Goal: Information Seeking & Learning: Learn about a topic

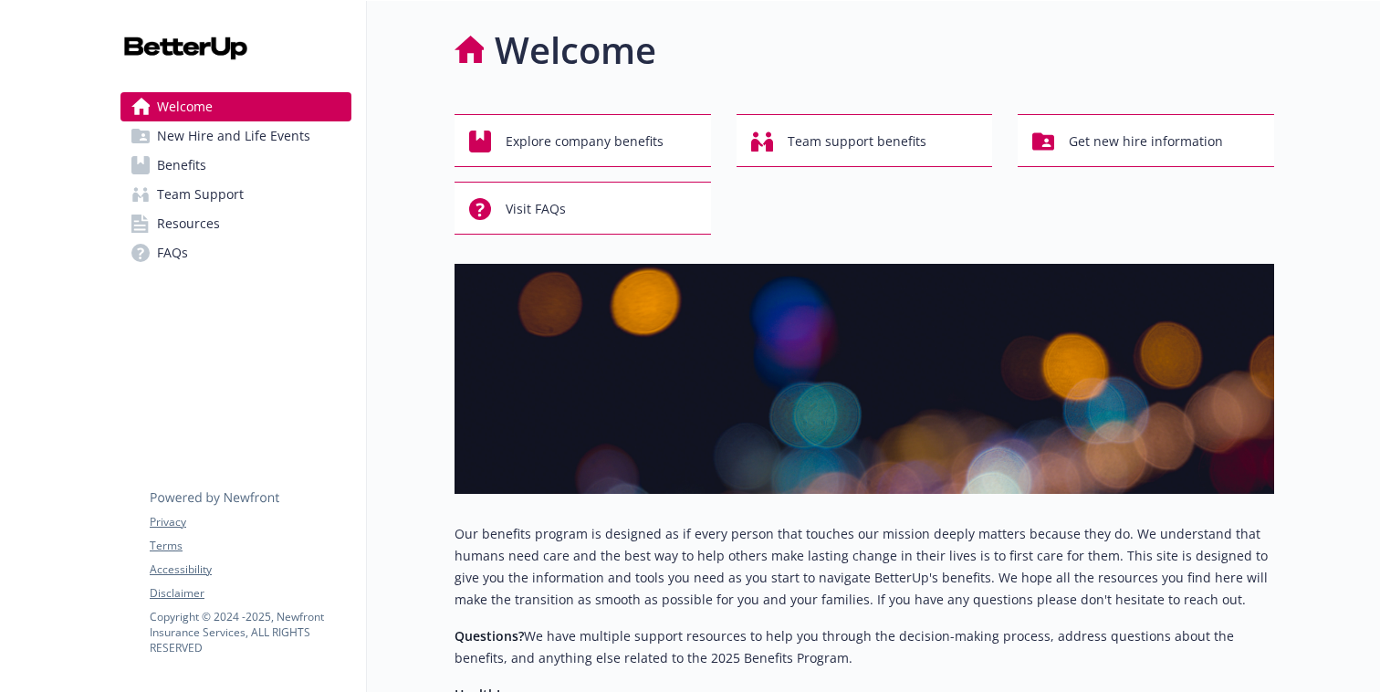
click at [216, 170] on link "Benefits" at bounding box center [235, 165] width 231 height 29
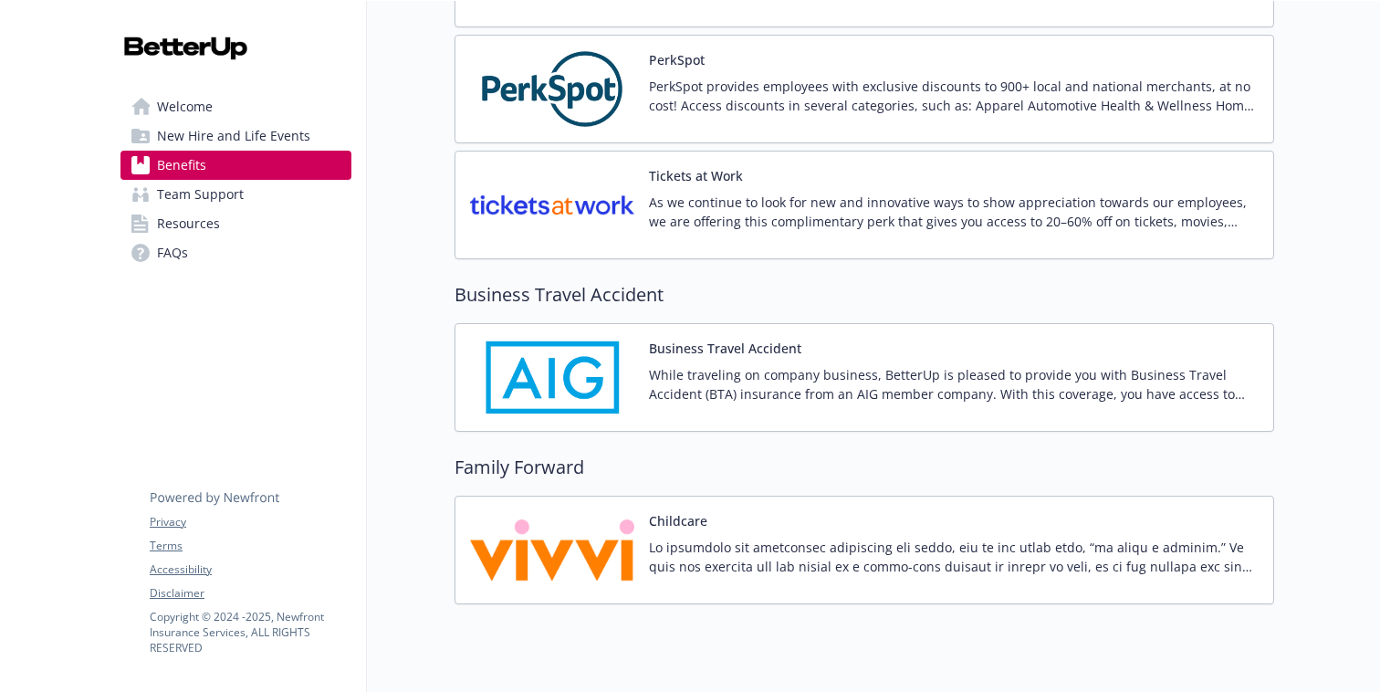
scroll to position [4197, 0]
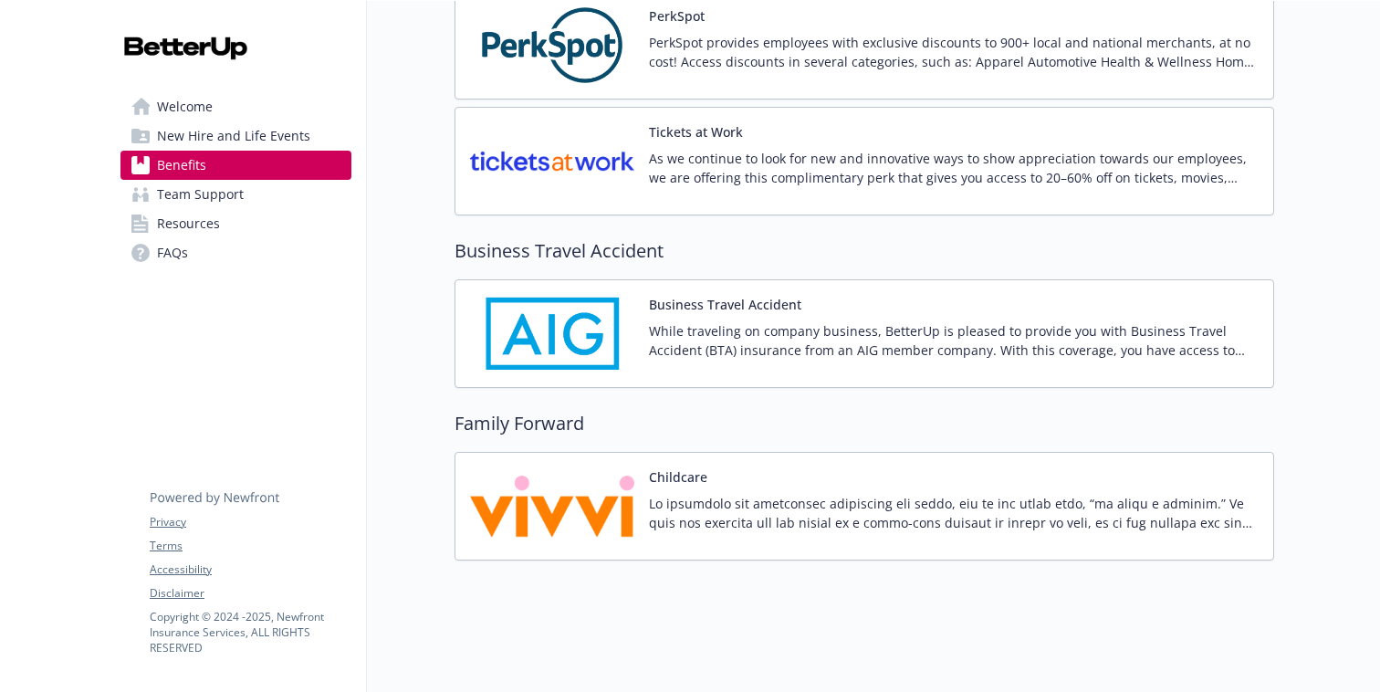
click at [558, 484] on img at bounding box center [552, 506] width 164 height 78
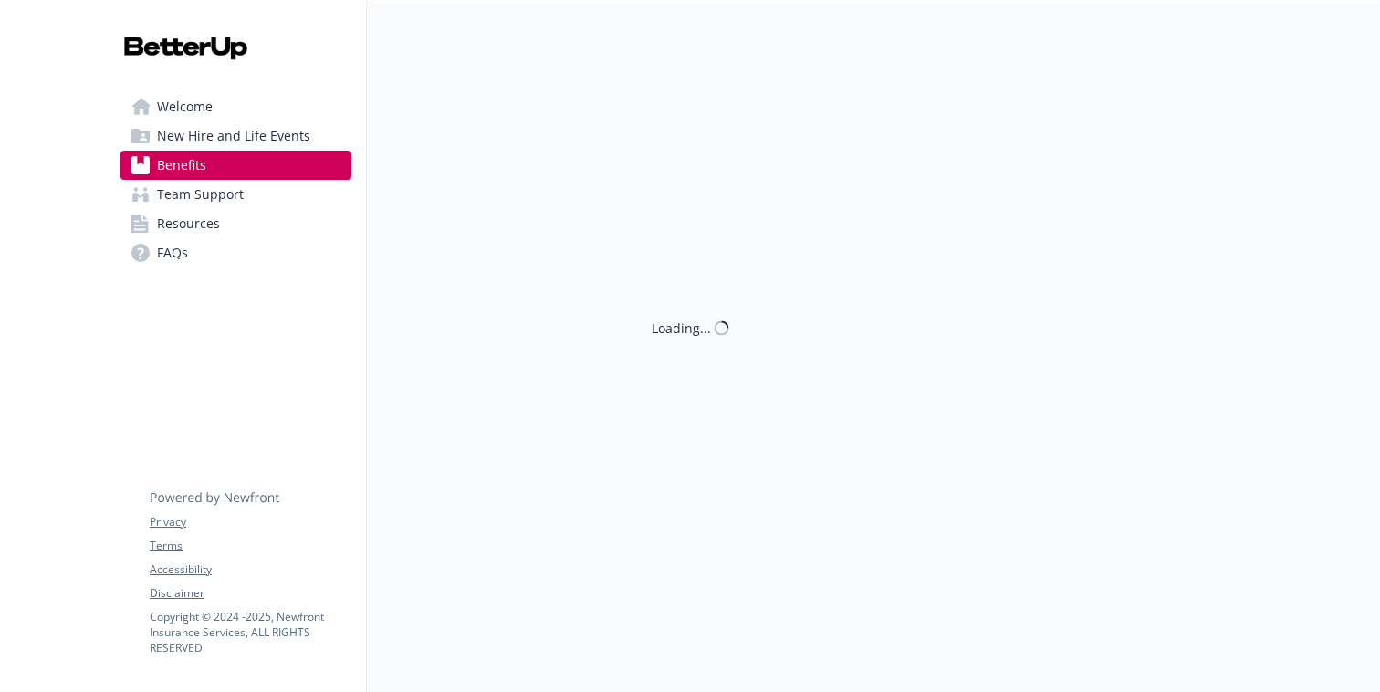
scroll to position [4197, 0]
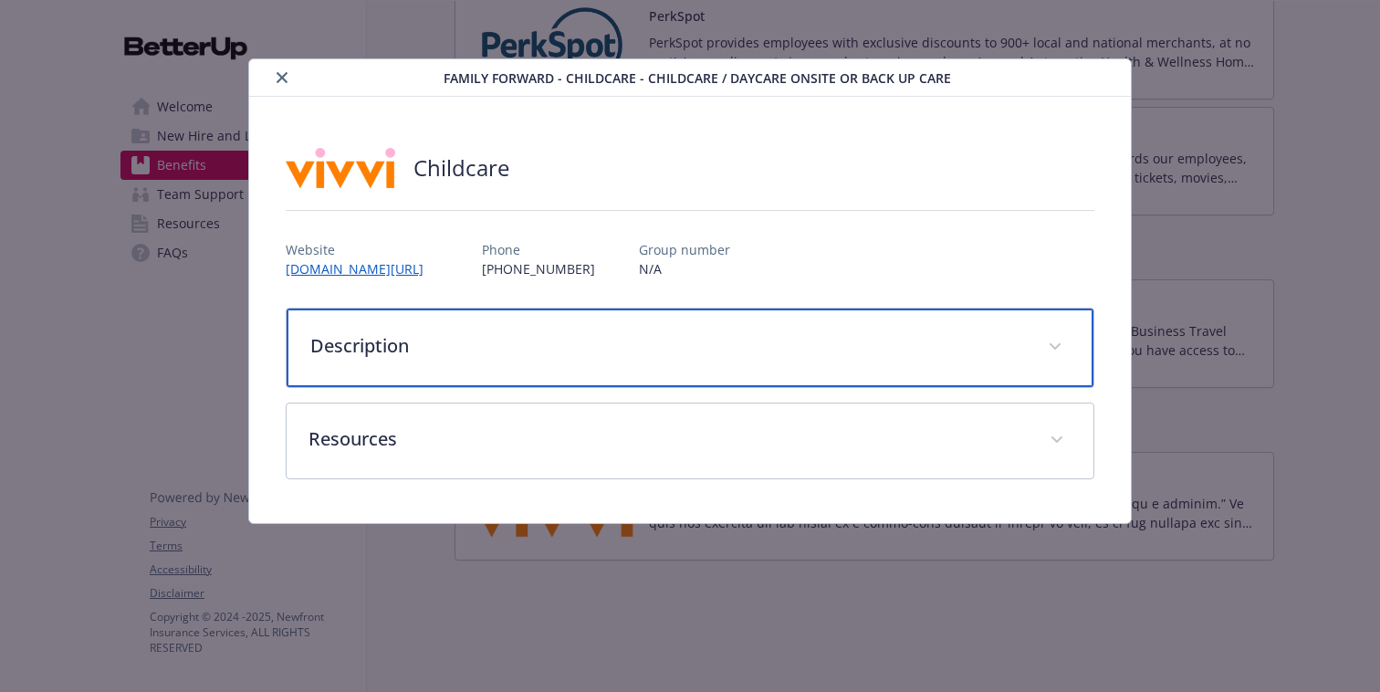
click at [518, 330] on div "Description" at bounding box center [690, 347] width 807 height 78
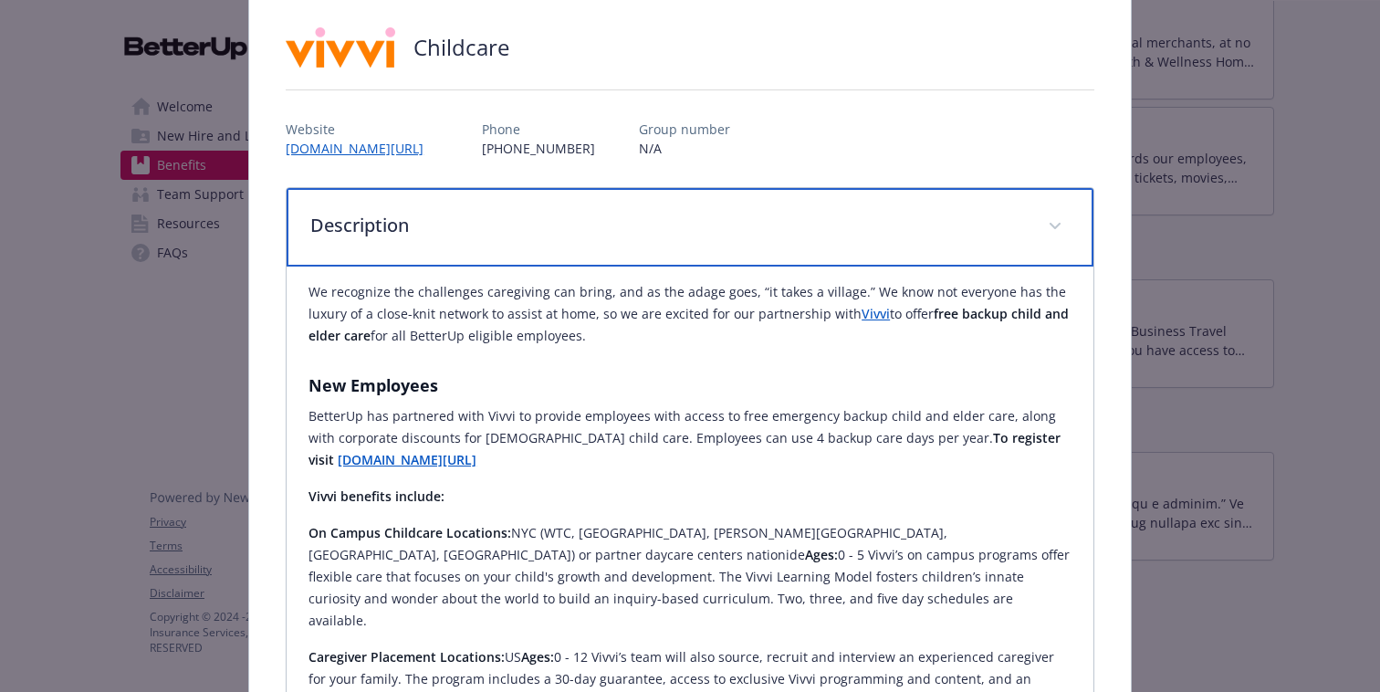
scroll to position [95, 0]
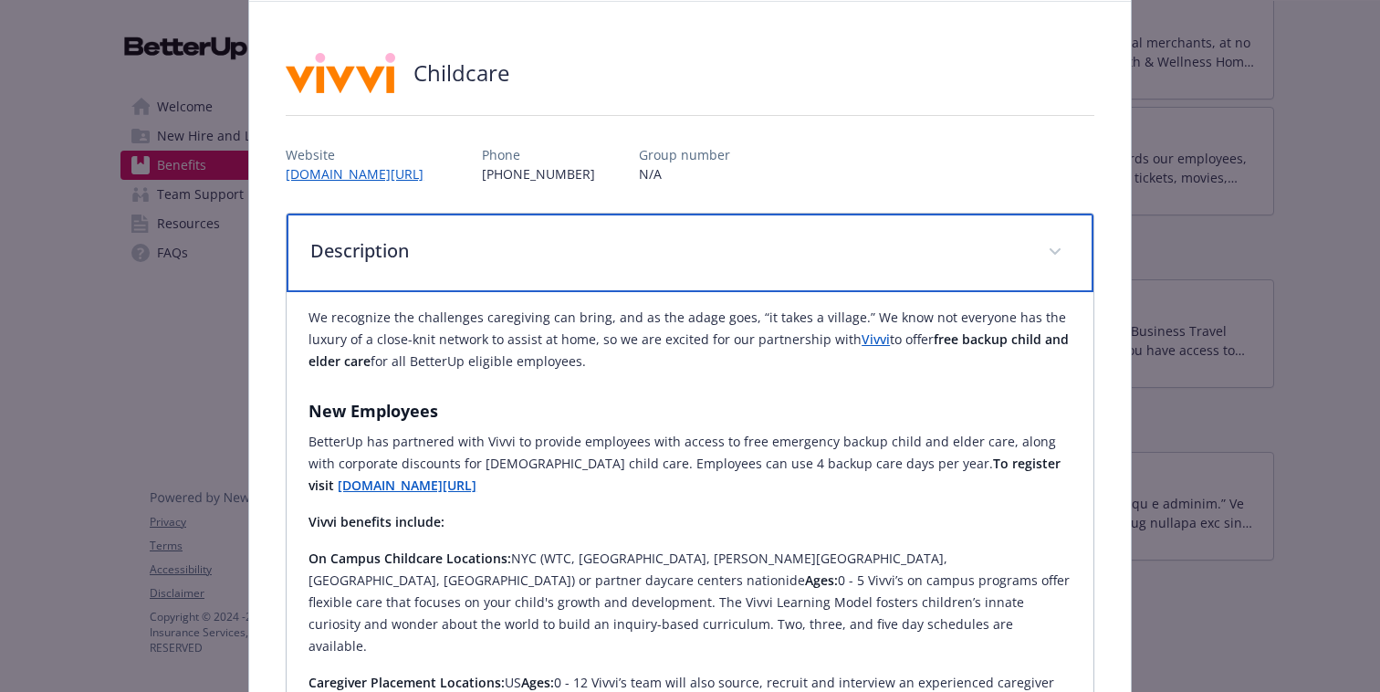
click at [1058, 245] on span "details for plan Family Forward - Childcare - Childcare / Daycare onsite or bac…" at bounding box center [1054, 251] width 29 height 29
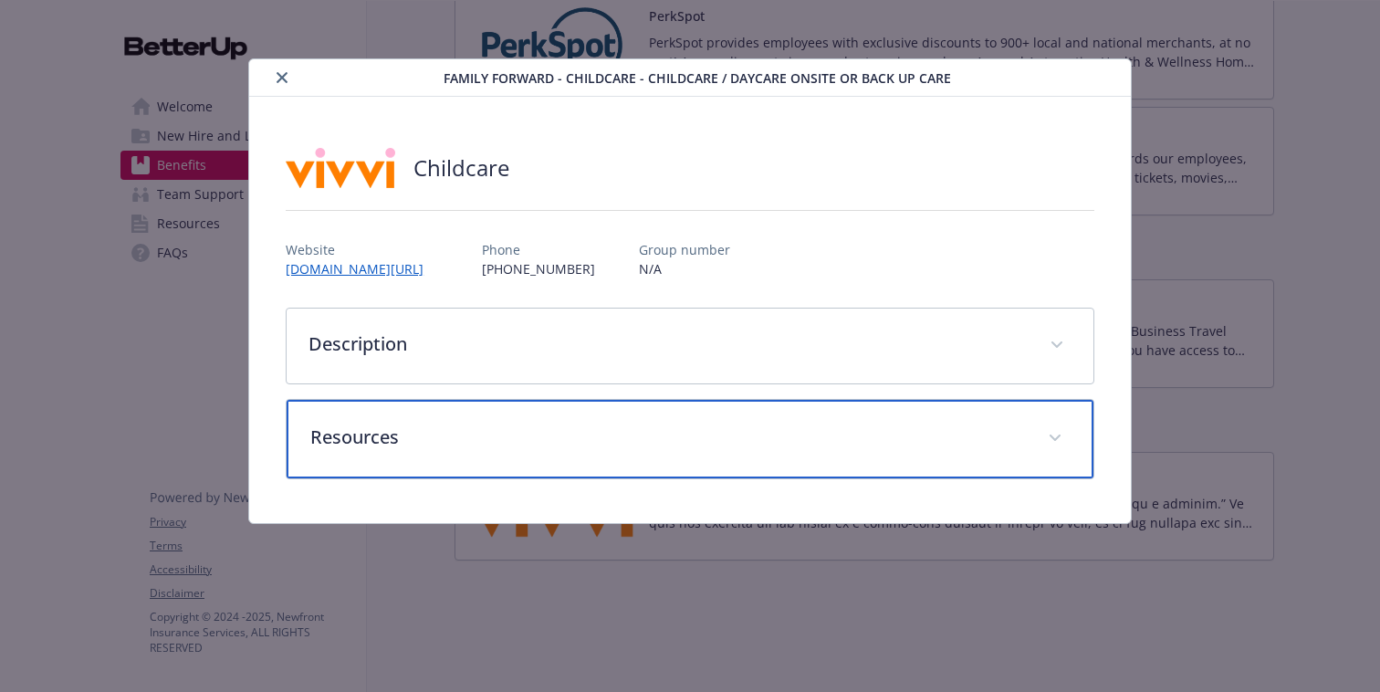
click at [853, 416] on div "Resources" at bounding box center [690, 439] width 807 height 78
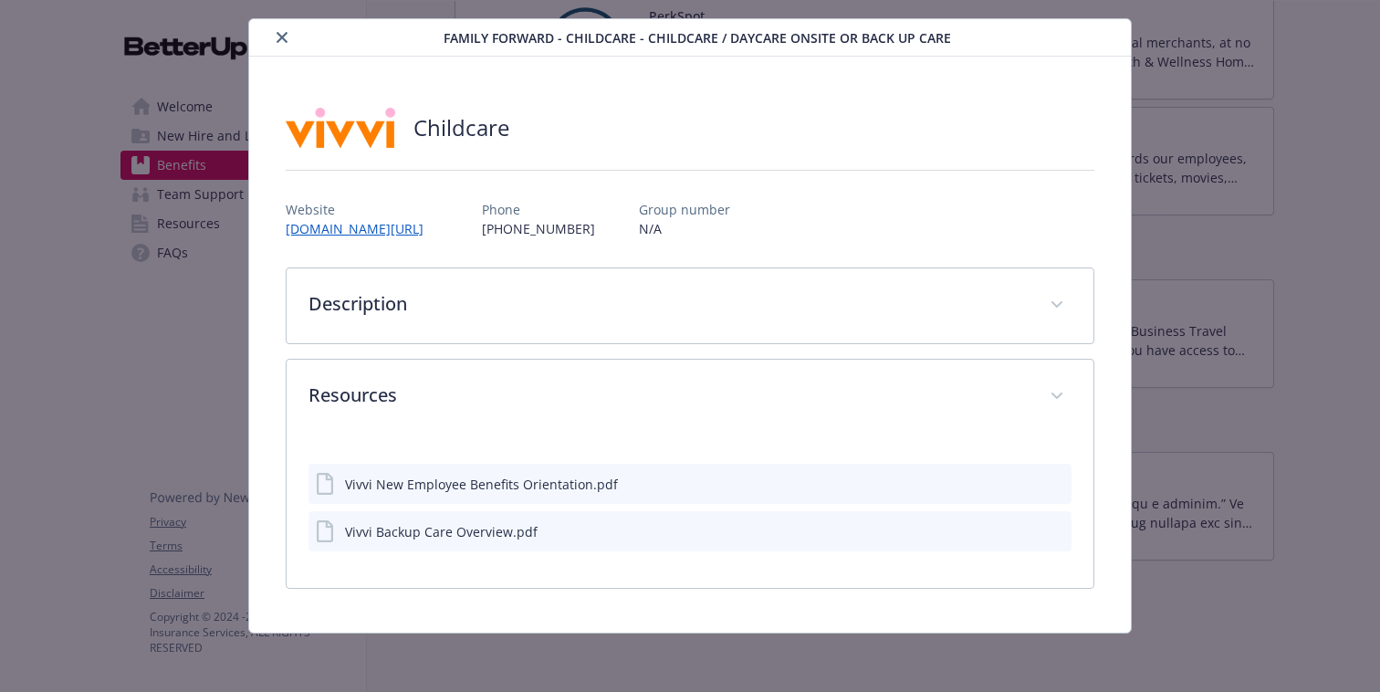
scroll to position [40, 0]
click at [281, 36] on icon "close" at bounding box center [281, 37] width 11 height 11
